Goal: Information Seeking & Learning: Learn about a topic

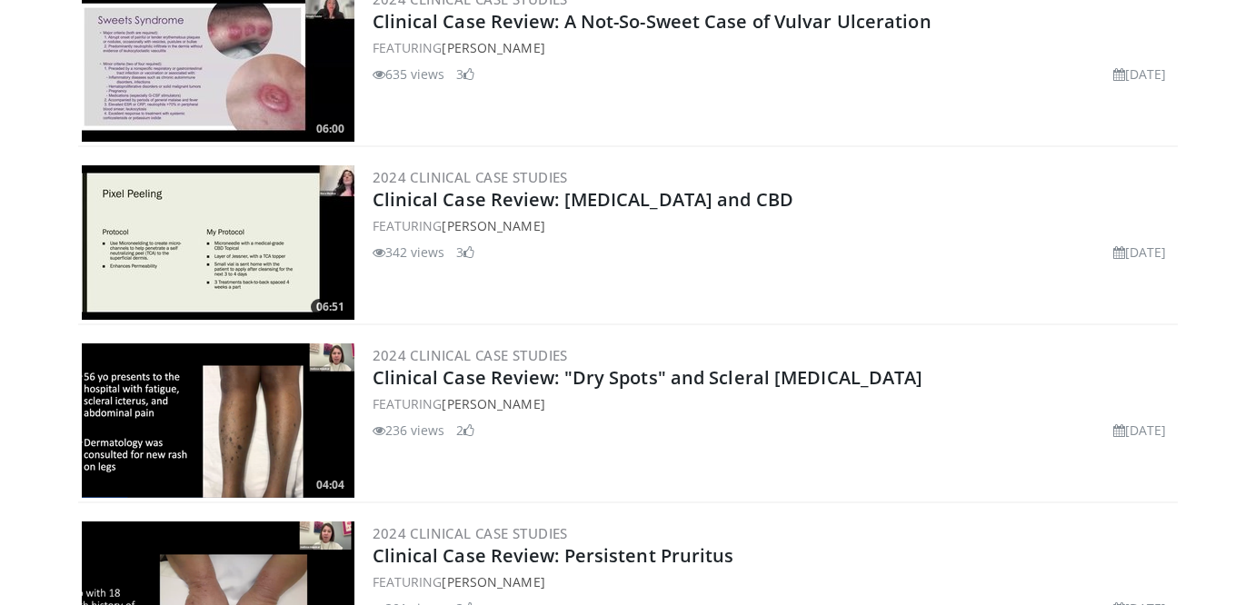
scroll to position [882, 0]
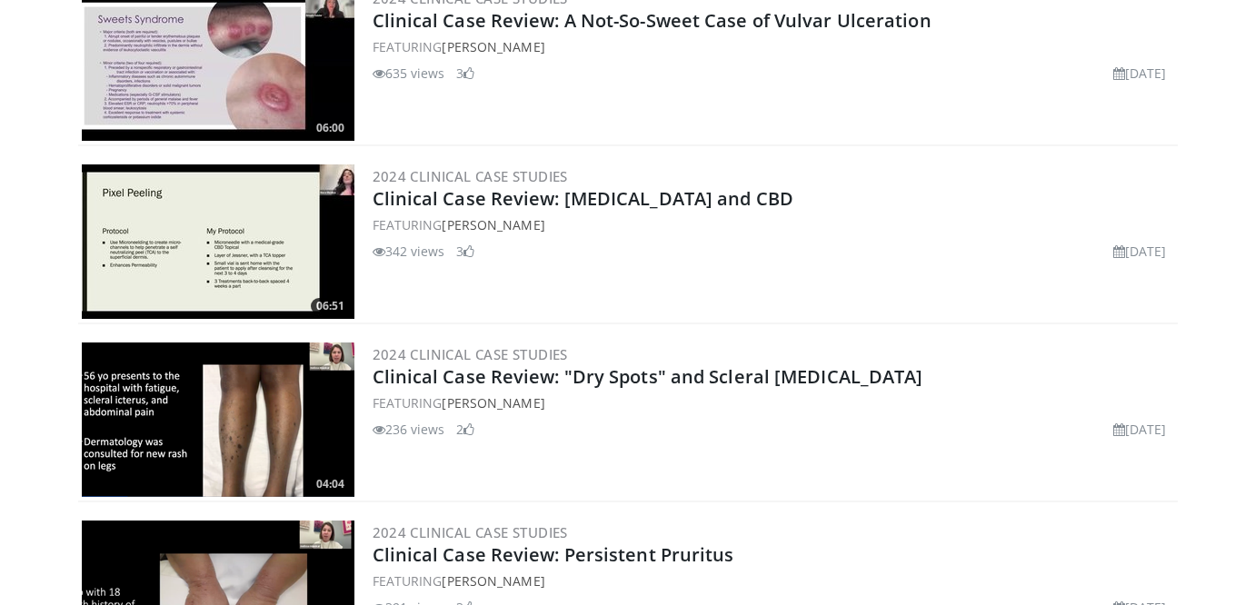
click at [280, 392] on img at bounding box center [218, 420] width 273 height 154
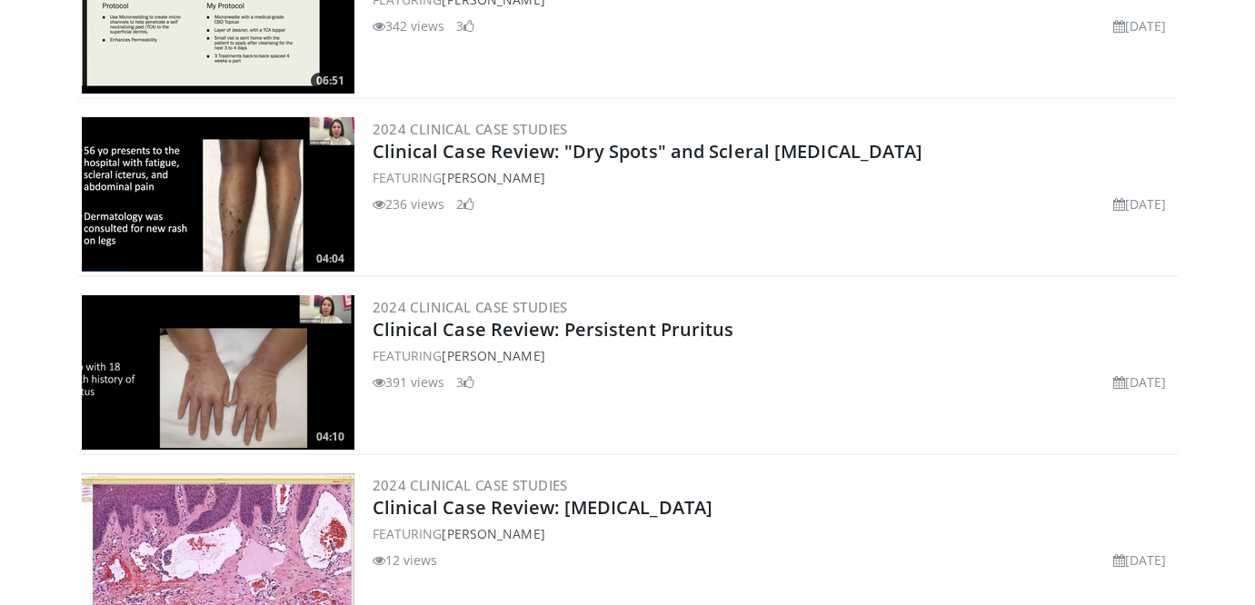
scroll to position [0, 0]
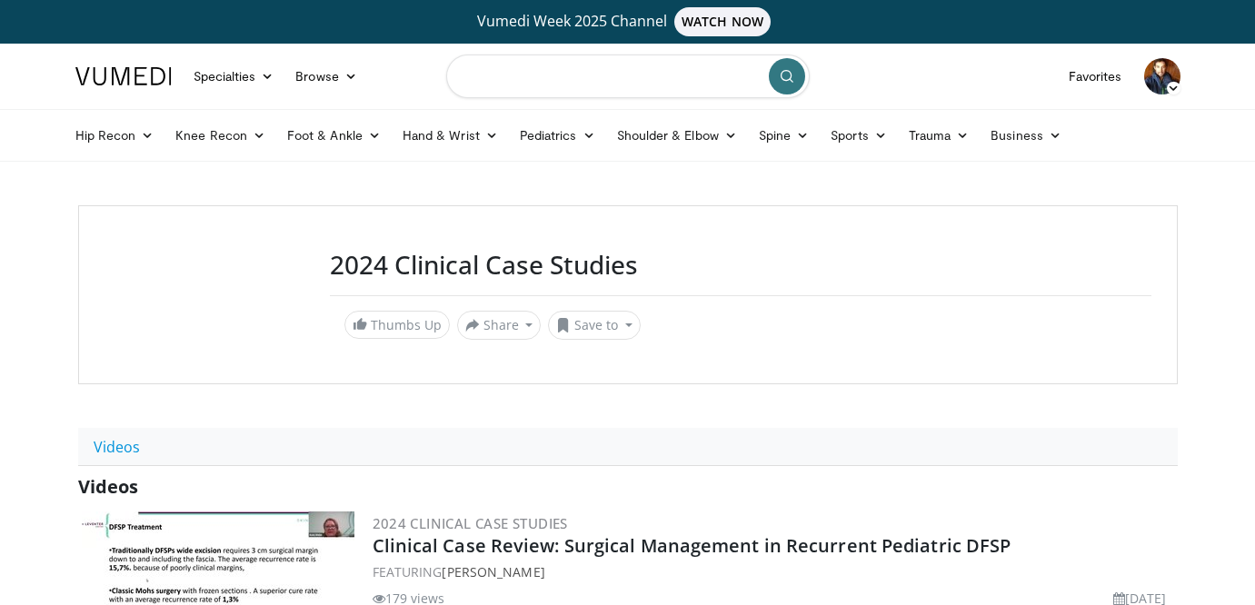
click at [559, 75] on input "Search topics, interventions" at bounding box center [628, 77] width 364 height 44
type input "**********"
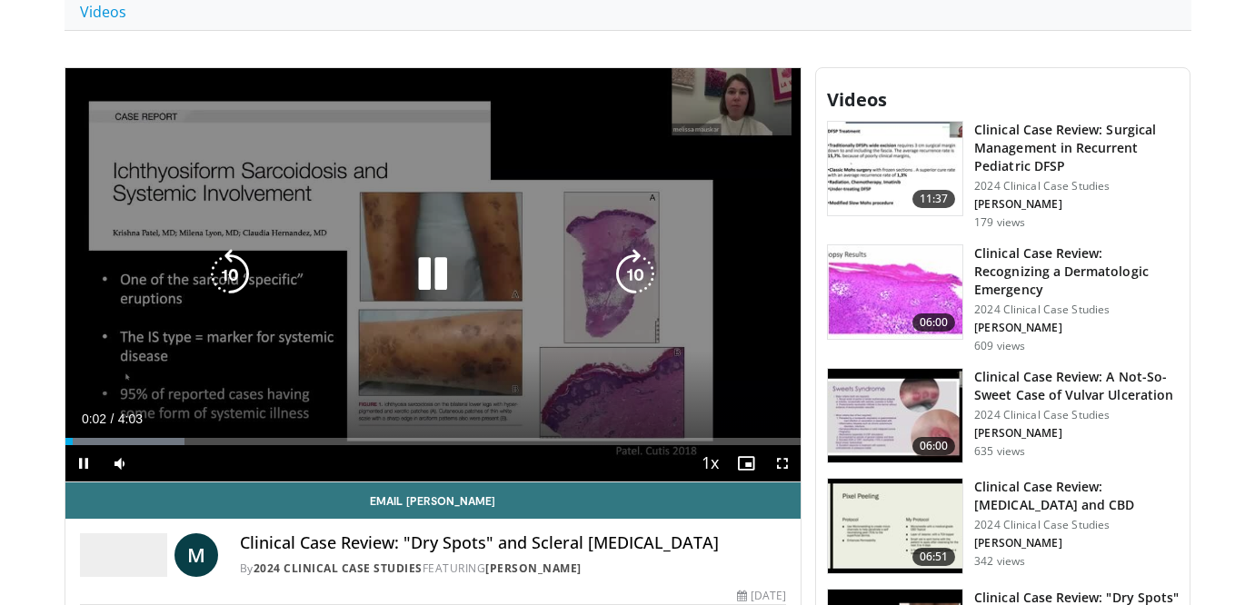
scroll to position [456, 0]
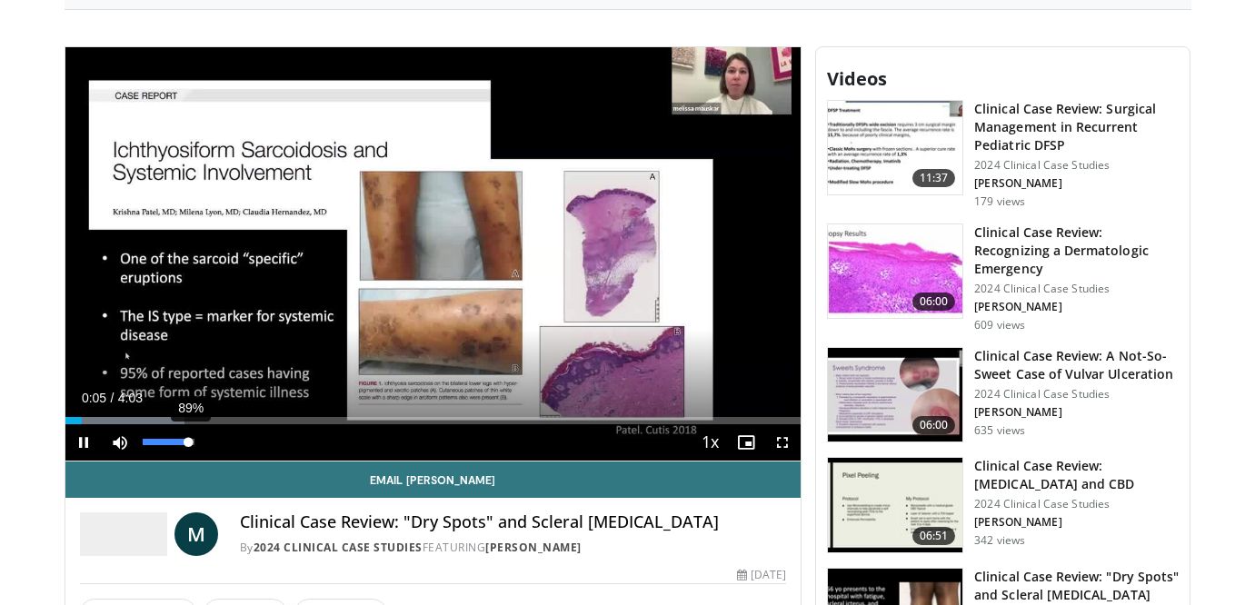
click at [173, 443] on div "89%" at bounding box center [169, 442] width 52 height 6
click at [100, 419] on div "Progress Bar" at bounding box center [101, 420] width 2 height 7
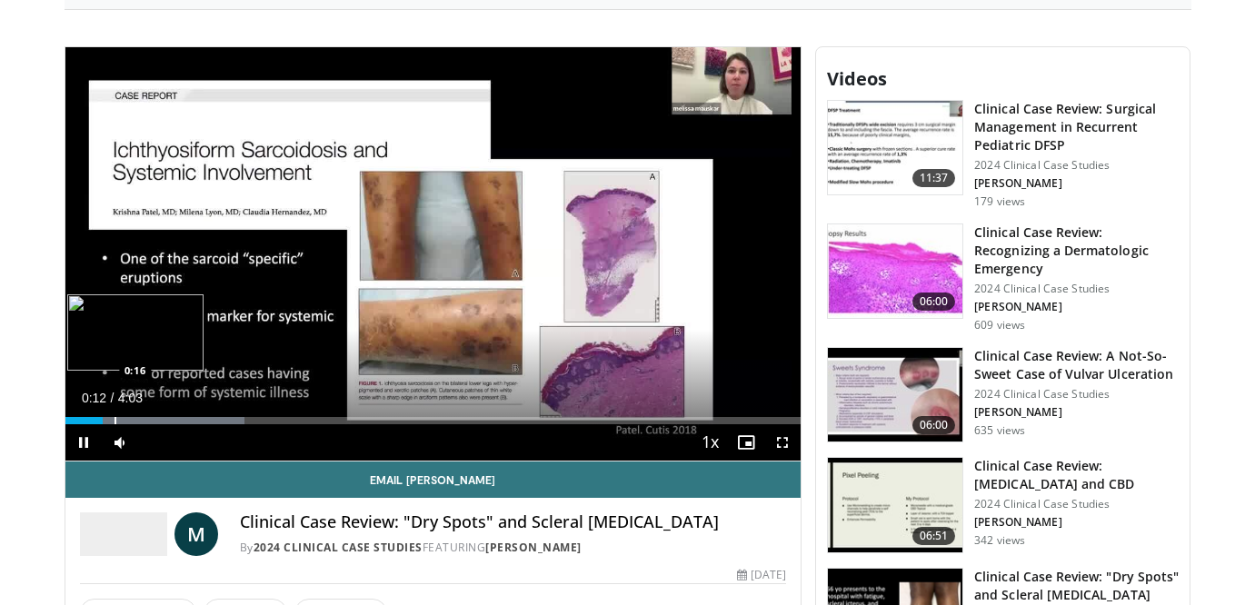
click at [115, 419] on div "Progress Bar" at bounding box center [116, 420] width 2 height 7
click at [152, 421] on div "Progress Bar" at bounding box center [153, 420] width 2 height 7
click at [171, 420] on div "Progress Bar" at bounding box center [172, 420] width 2 height 7
click at [174, 423] on div "Progress Bar" at bounding box center [173, 420] width 2 height 7
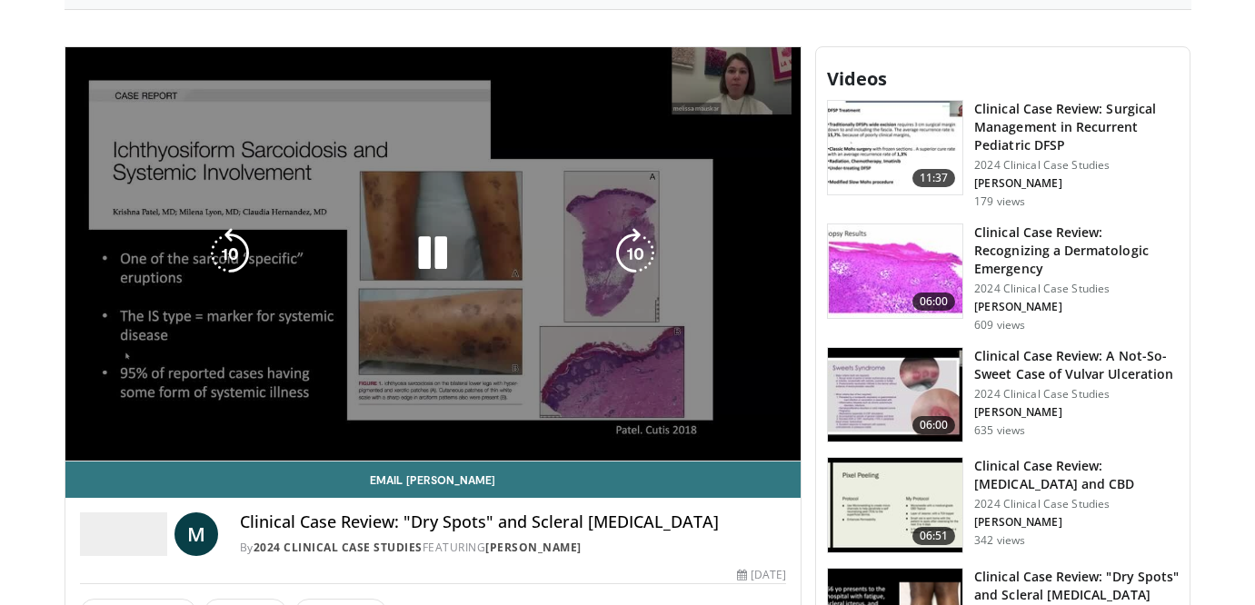
click at [206, 420] on video-js "**********" at bounding box center [433, 254] width 736 height 414
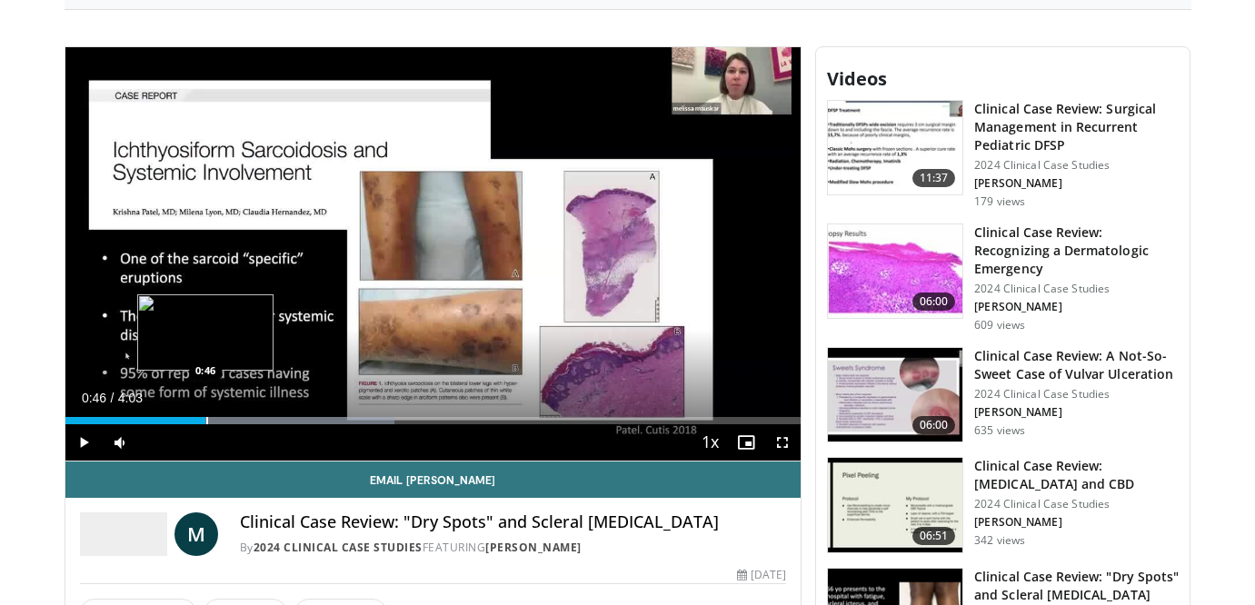
click at [206, 420] on div "Progress Bar" at bounding box center [207, 420] width 2 height 7
click at [224, 418] on div "Progress Bar" at bounding box center [225, 420] width 2 height 7
click at [226, 417] on div "Progress Bar" at bounding box center [225, 420] width 2 height 7
click at [272, 415] on div "Loaded : 49.29% 1:00 1:07" at bounding box center [433, 415] width 736 height 17
click at [84, 442] on span "Video Player" at bounding box center [83, 442] width 36 height 36
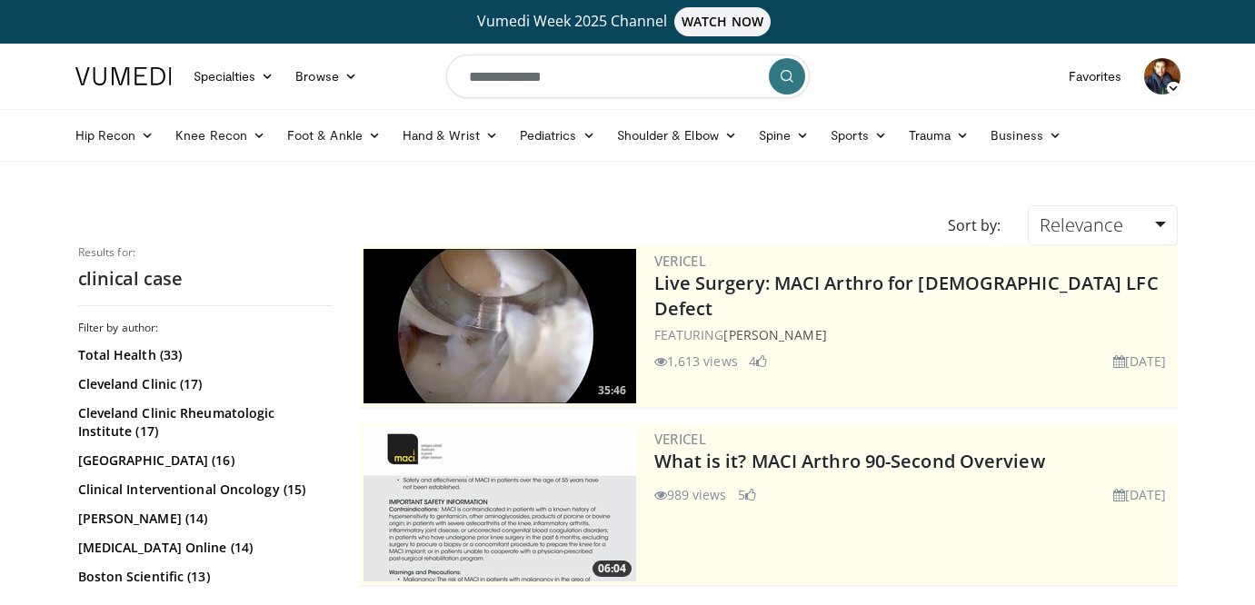
click at [579, 79] on input "**********" at bounding box center [628, 77] width 364 height 44
type input "**********"
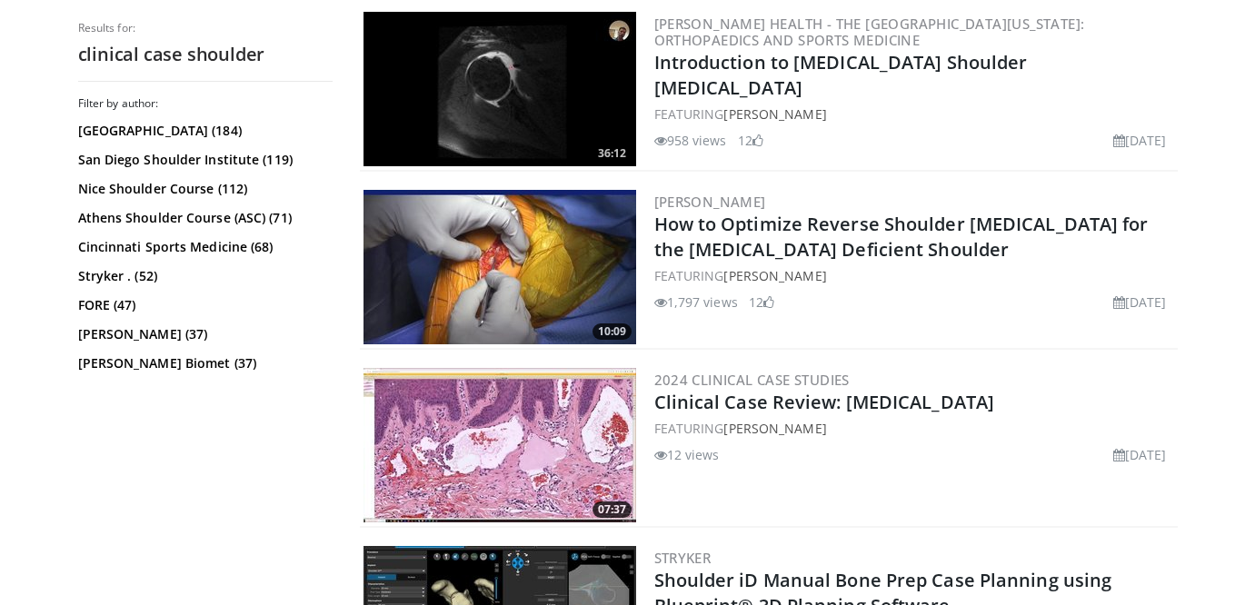
scroll to position [951, 0]
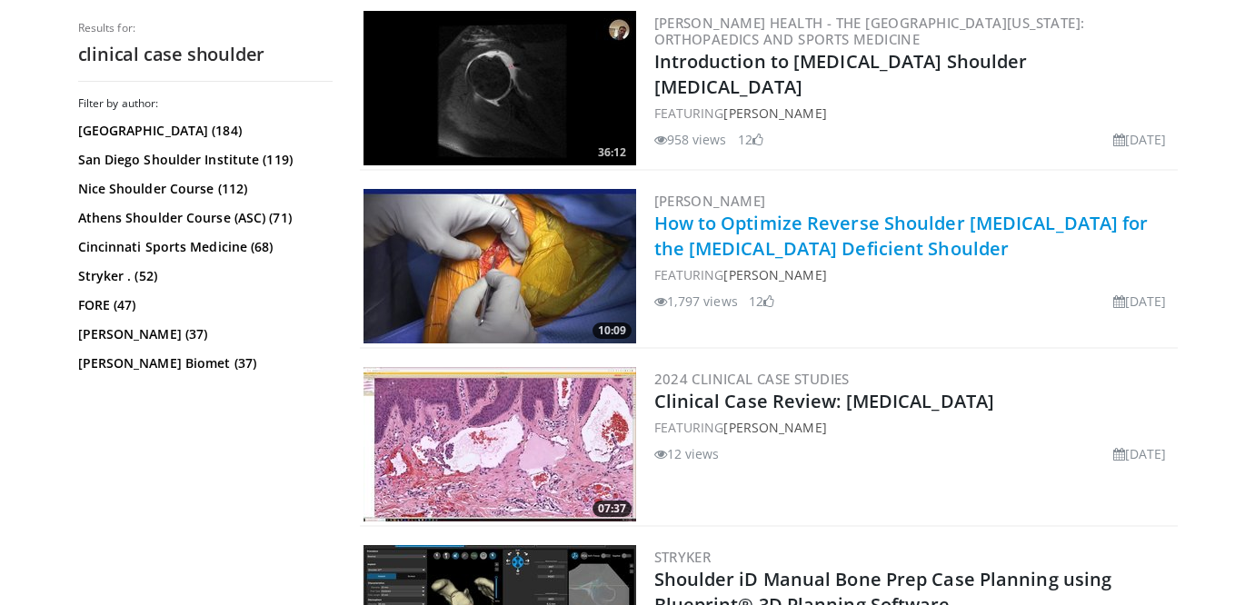
click at [782, 254] on link "How to Optimize Reverse Shoulder Arthroplasty for the Rotator Cuff Deficient Sh…" at bounding box center [901, 236] width 494 height 50
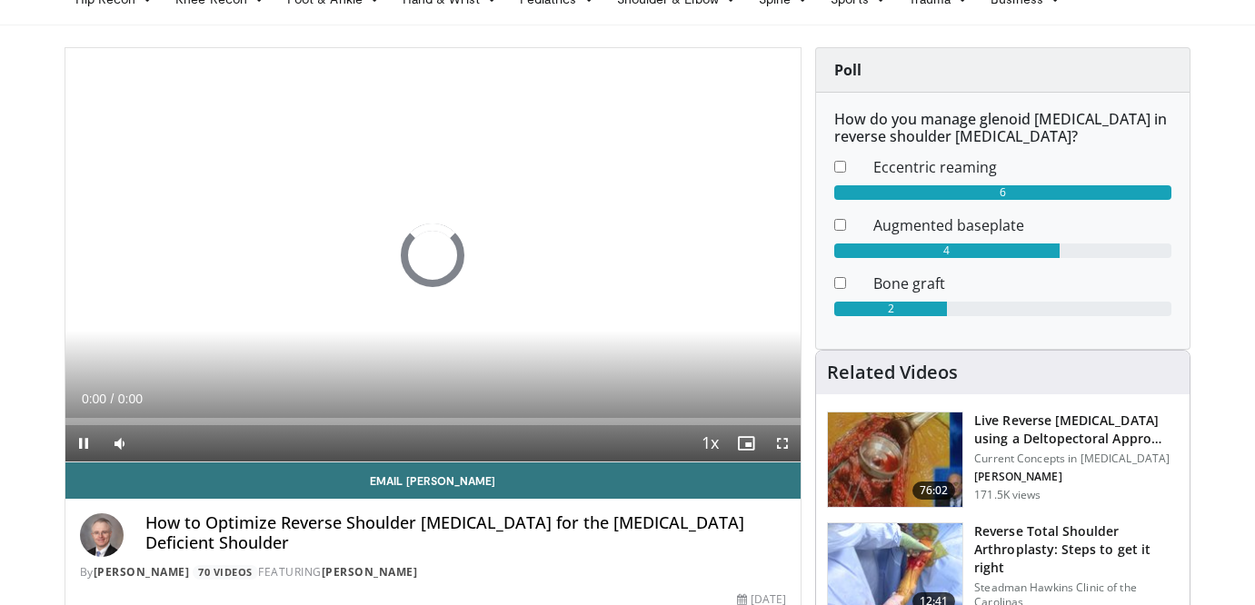
scroll to position [137, 0]
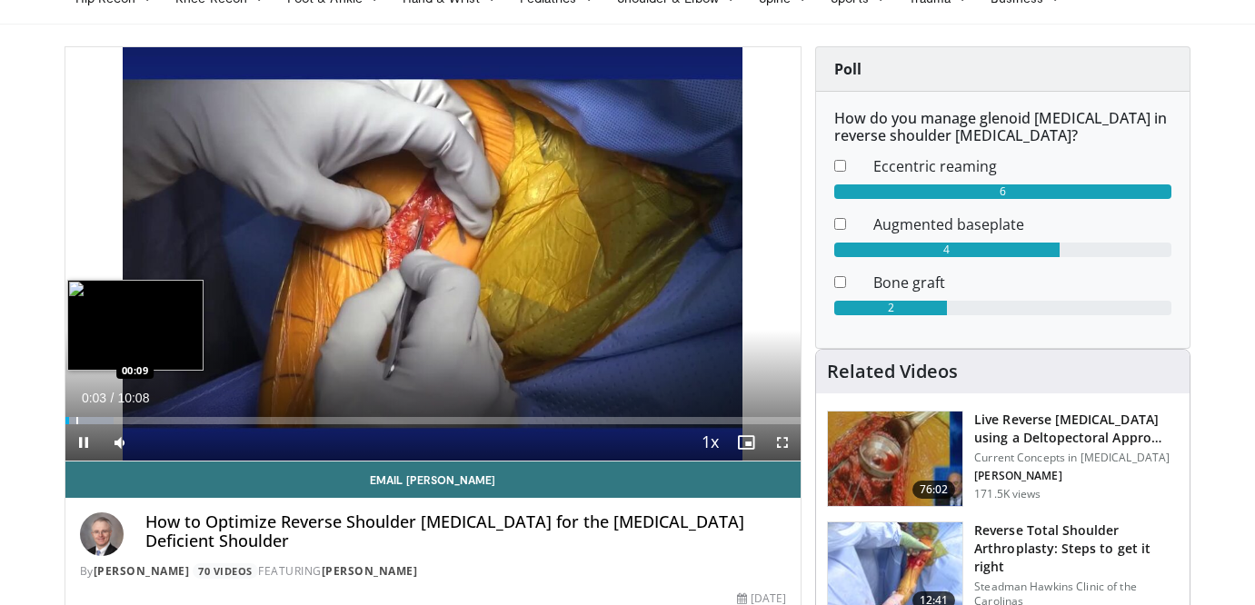
click at [76, 420] on div "Progress Bar" at bounding box center [77, 420] width 2 height 7
click at [81, 421] on div "Progress Bar" at bounding box center [82, 420] width 2 height 7
click at [90, 421] on div "Progress Bar" at bounding box center [91, 420] width 2 height 7
click at [101, 420] on div "Progress Bar" at bounding box center [102, 420] width 2 height 7
click at [108, 421] on div "Progress Bar" at bounding box center [109, 420] width 2 height 7
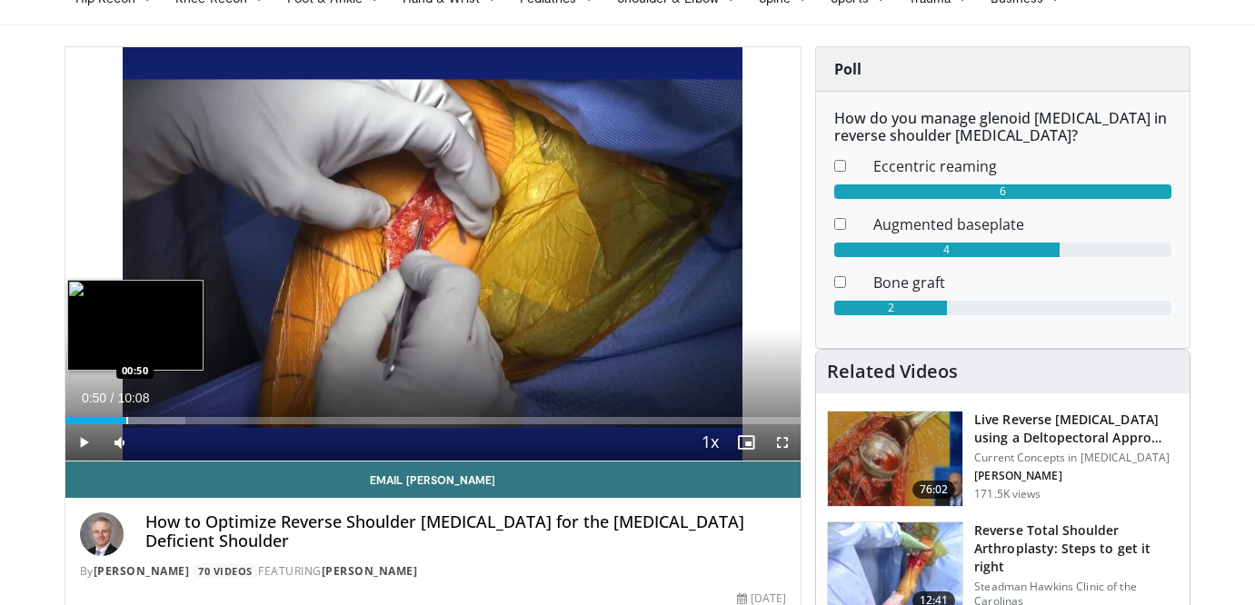
click at [126, 423] on div "Progress Bar" at bounding box center [127, 420] width 2 height 7
click at [148, 422] on div "Progress Bar" at bounding box center [149, 420] width 2 height 7
click at [165, 422] on div "Progress Bar" at bounding box center [165, 420] width 2 height 7
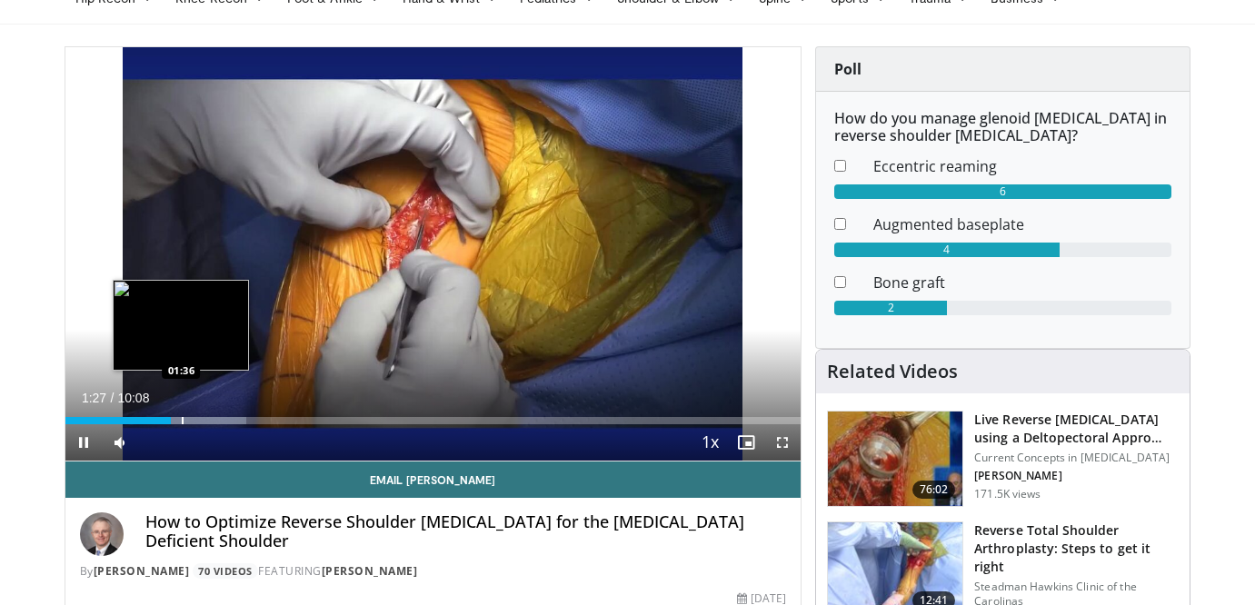
click at [182, 424] on div "Progress Bar" at bounding box center [183, 420] width 2 height 7
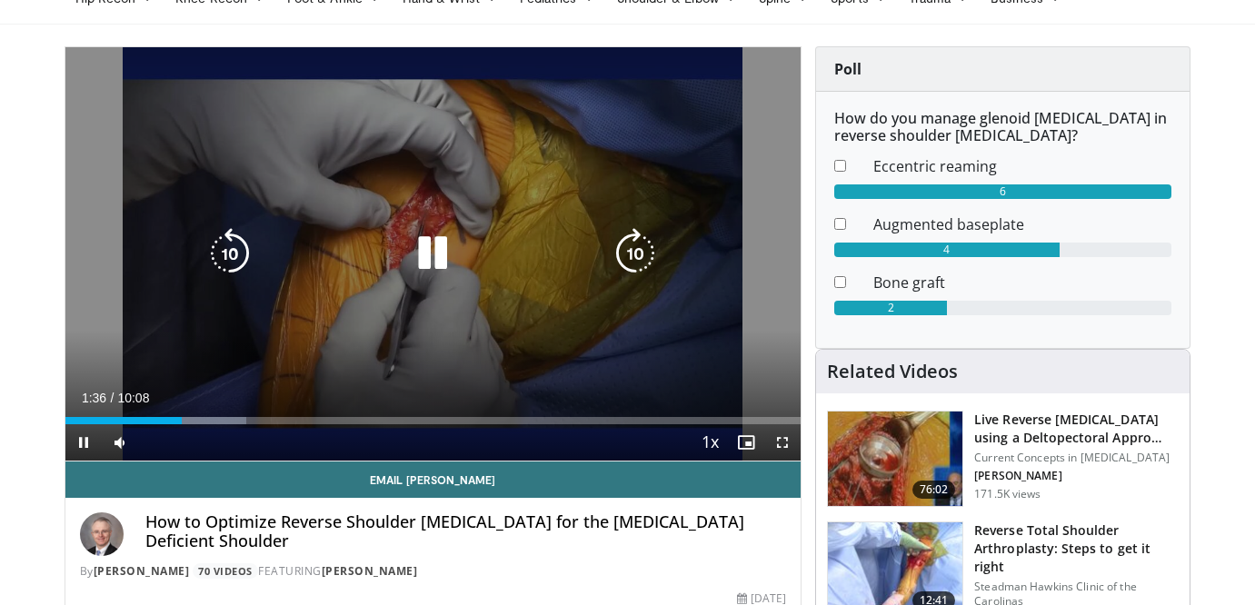
click at [208, 417] on div "10 seconds Tap to unmute" at bounding box center [433, 254] width 736 height 414
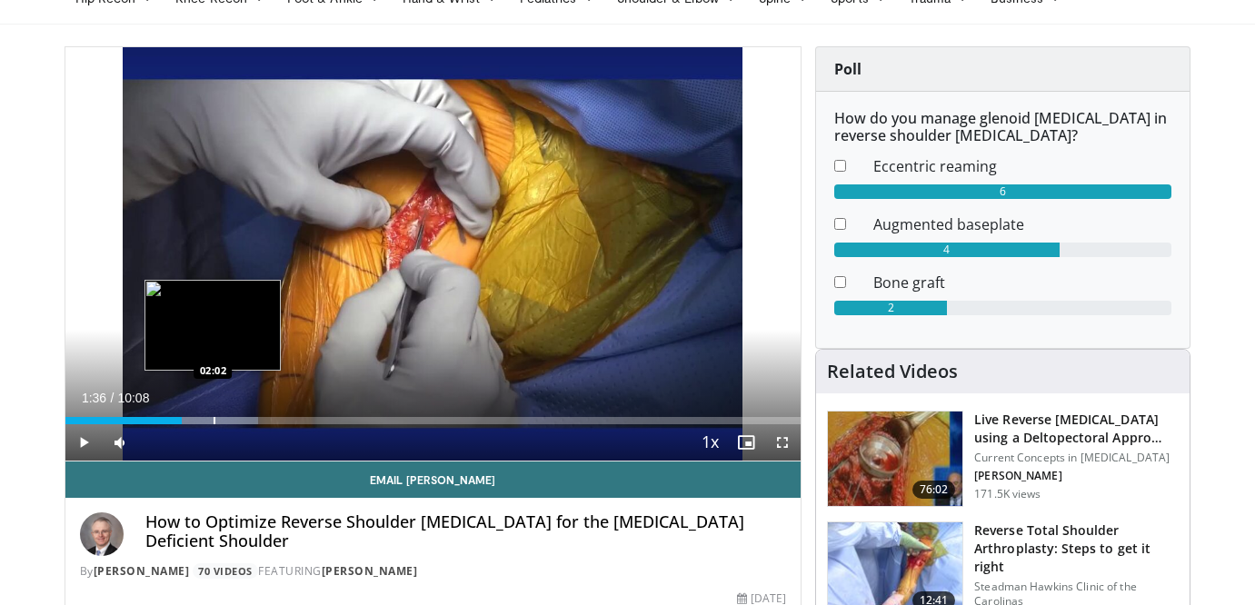
click at [214, 417] on div "Progress Bar" at bounding box center [215, 420] width 2 height 7
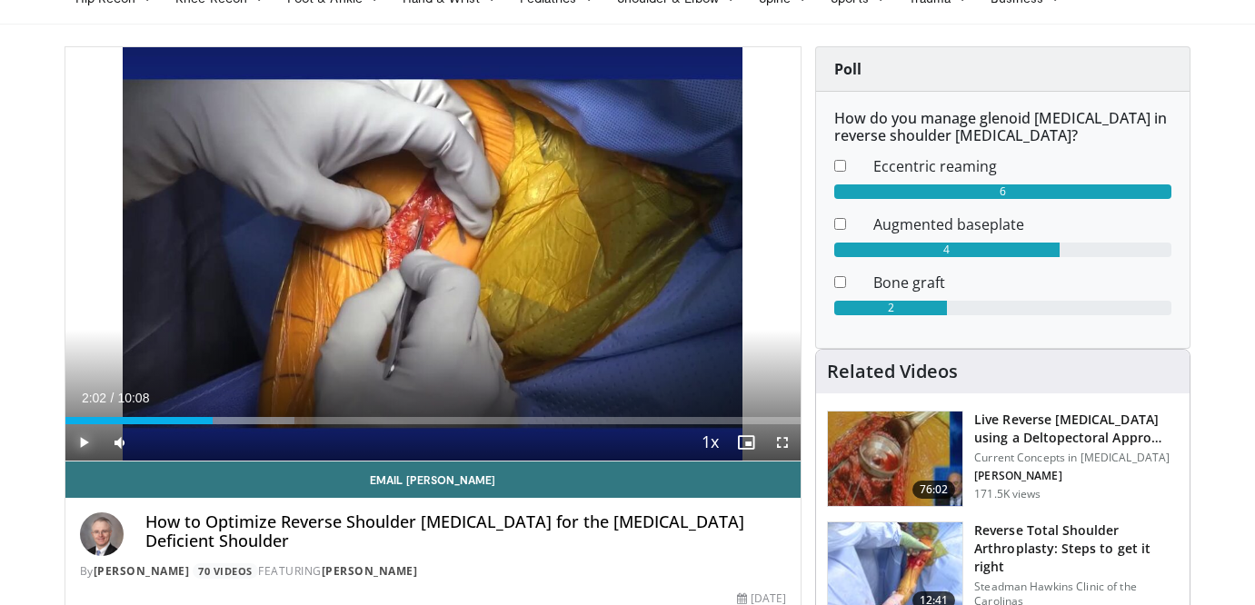
click at [77, 445] on span "Video Player" at bounding box center [83, 442] width 36 height 36
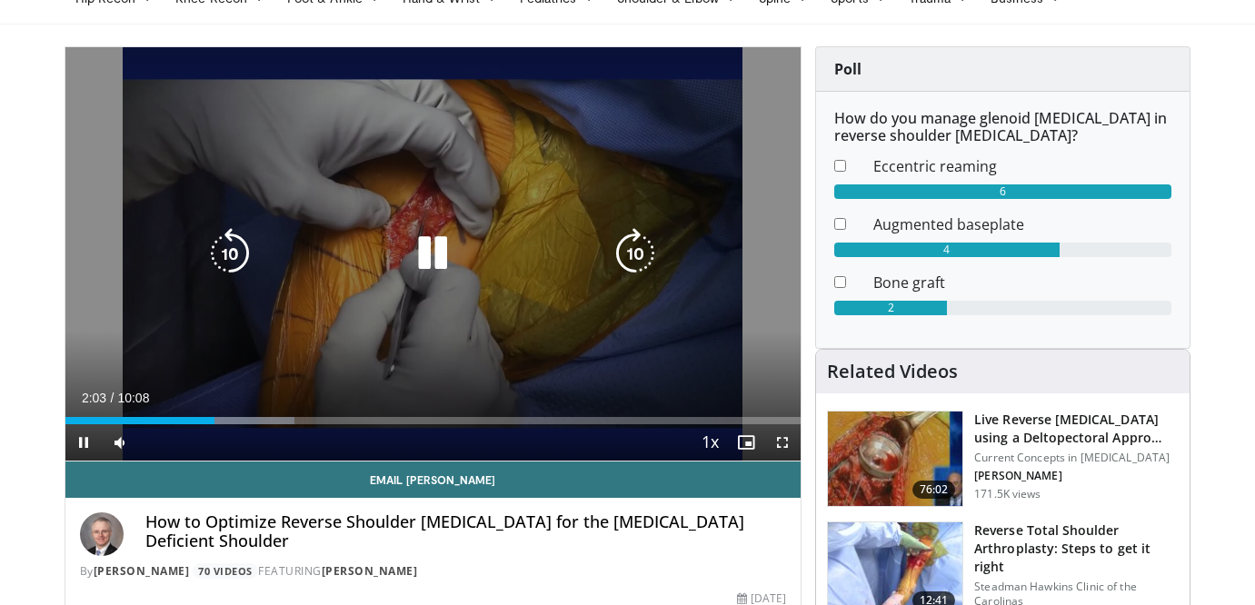
click at [431, 263] on icon "Video Player" at bounding box center [432, 253] width 51 height 51
